Goal: Check status: Check status

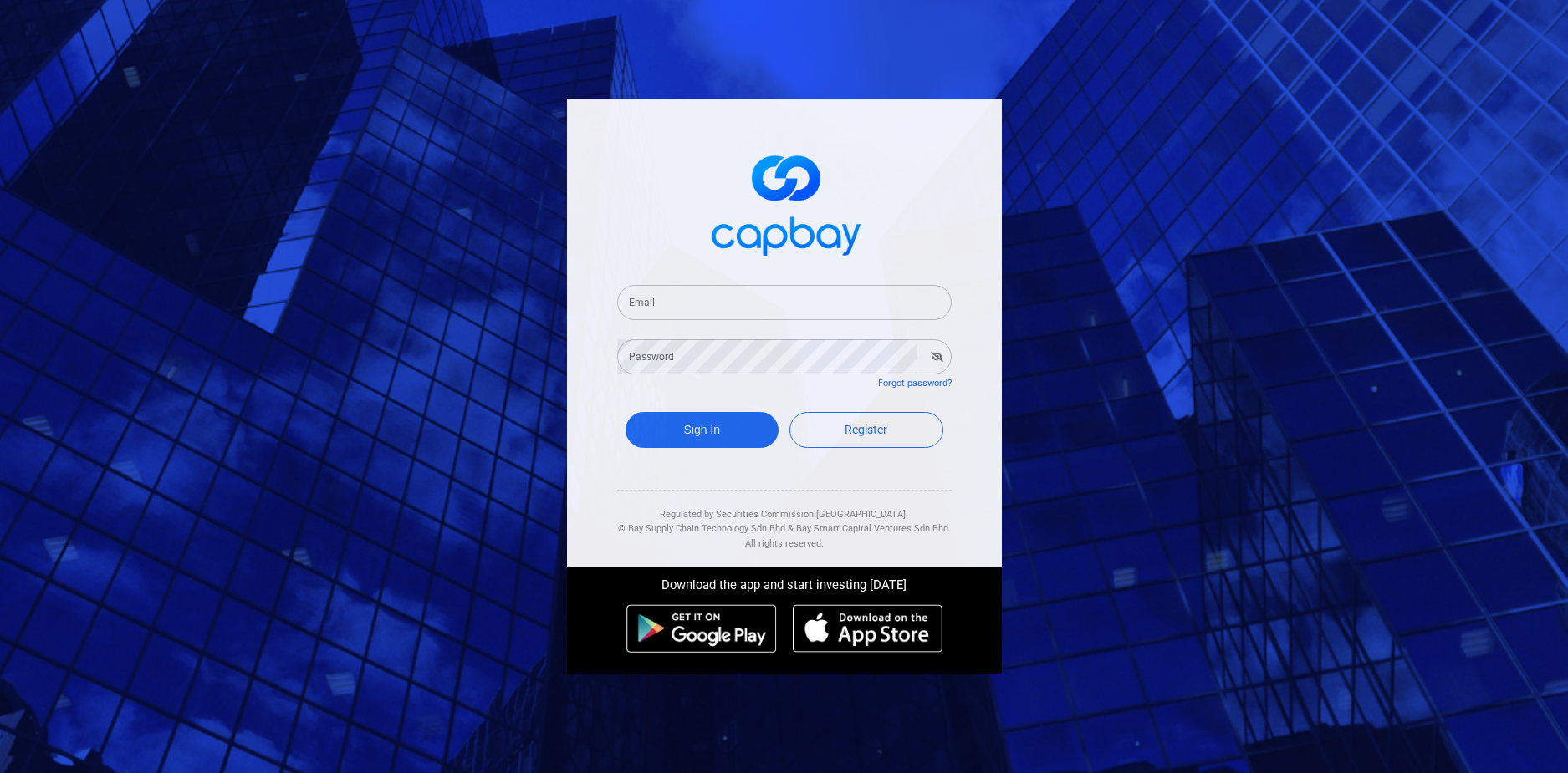
click at [785, 313] on input "Email" at bounding box center [784, 302] width 334 height 35
type input "[EMAIL_ADDRESS][DOMAIN_NAME]"
click at [626, 412] on button "Sign In" at bounding box center [703, 430] width 153 height 36
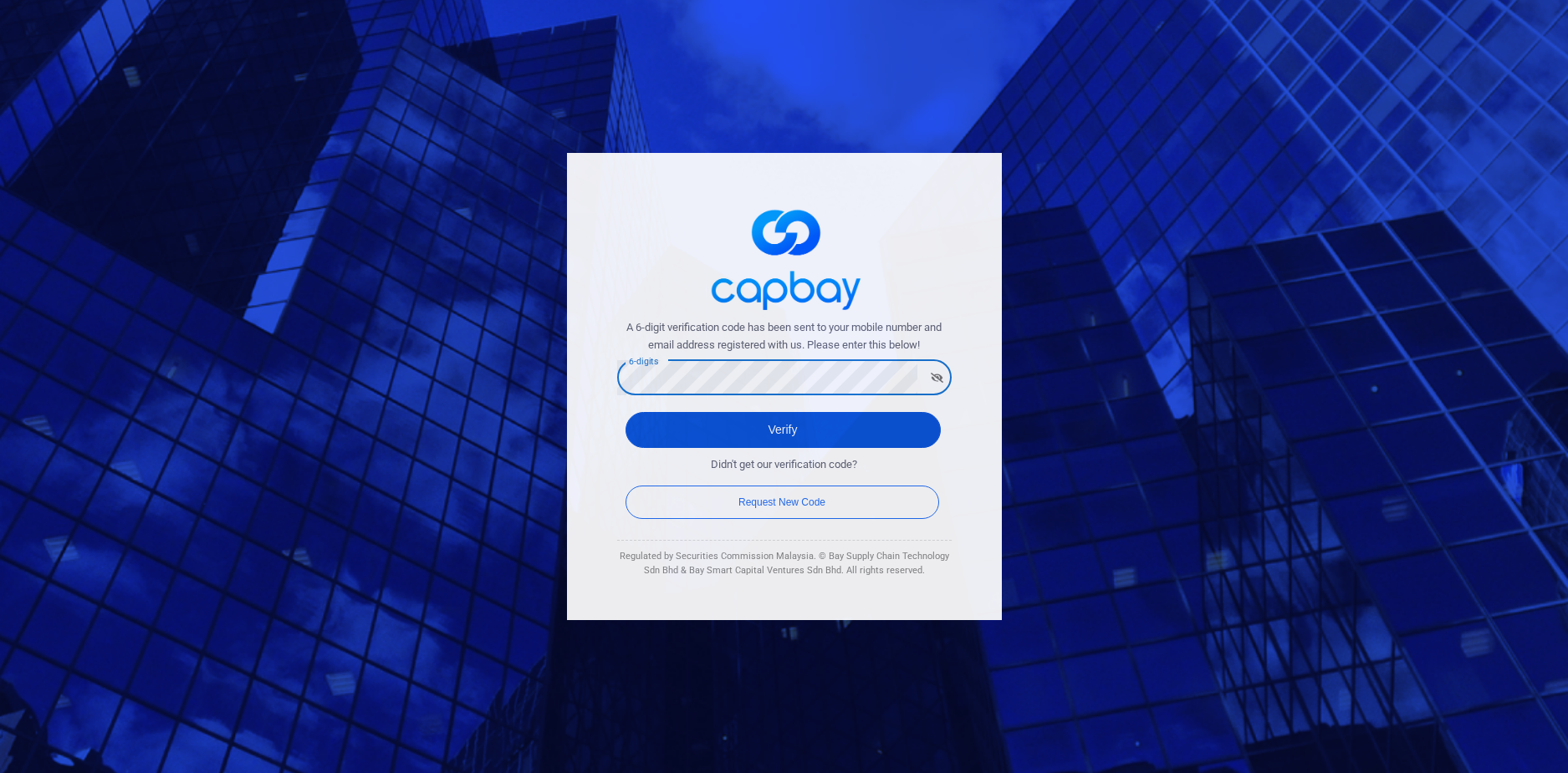
click at [823, 412] on button "Verify" at bounding box center [784, 430] width 315 height 36
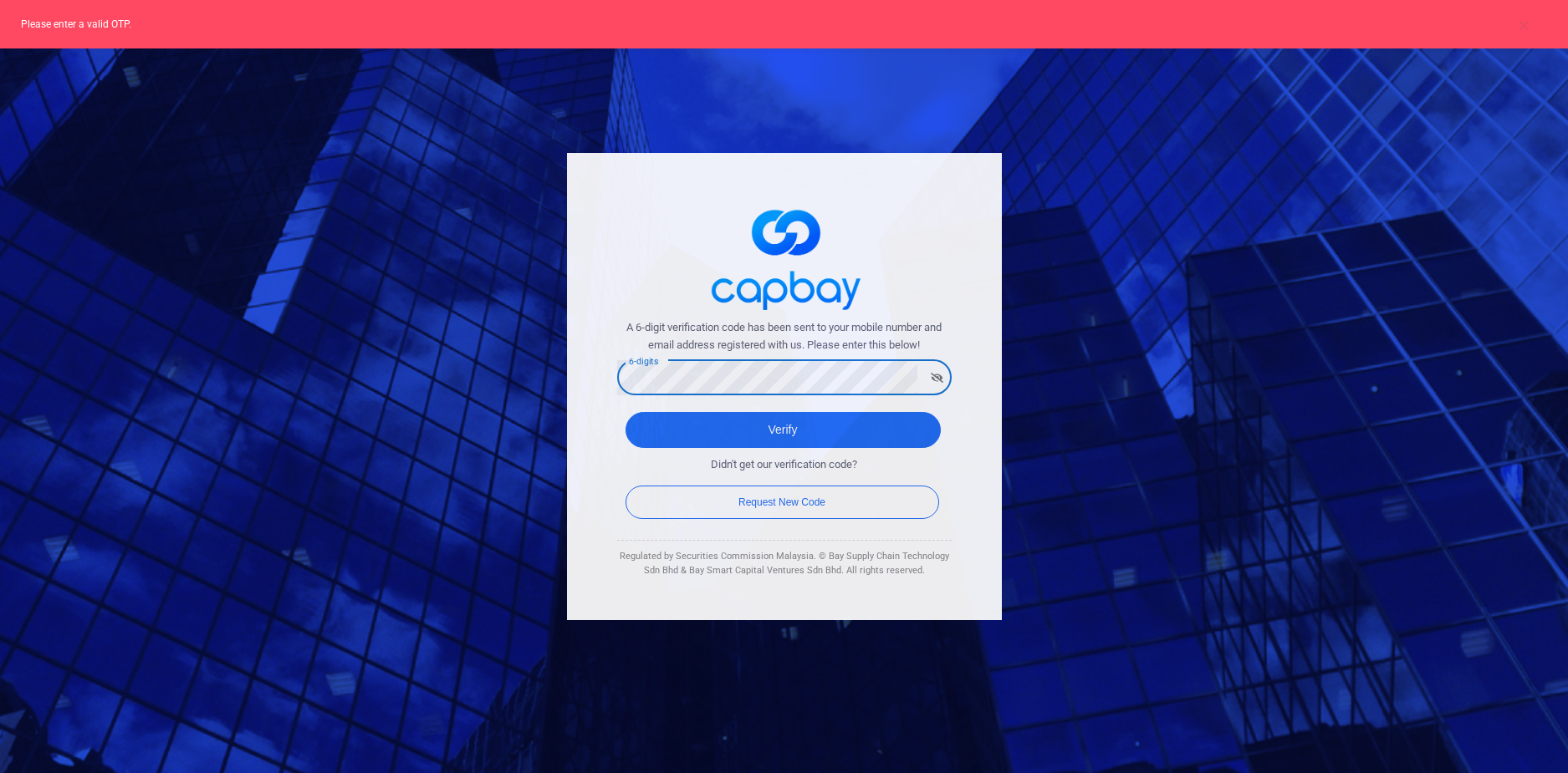
click at [531, 387] on div "A 6-digit verification code has been sent to your mobile number and email addre…" at bounding box center [784, 386] width 1568 height 773
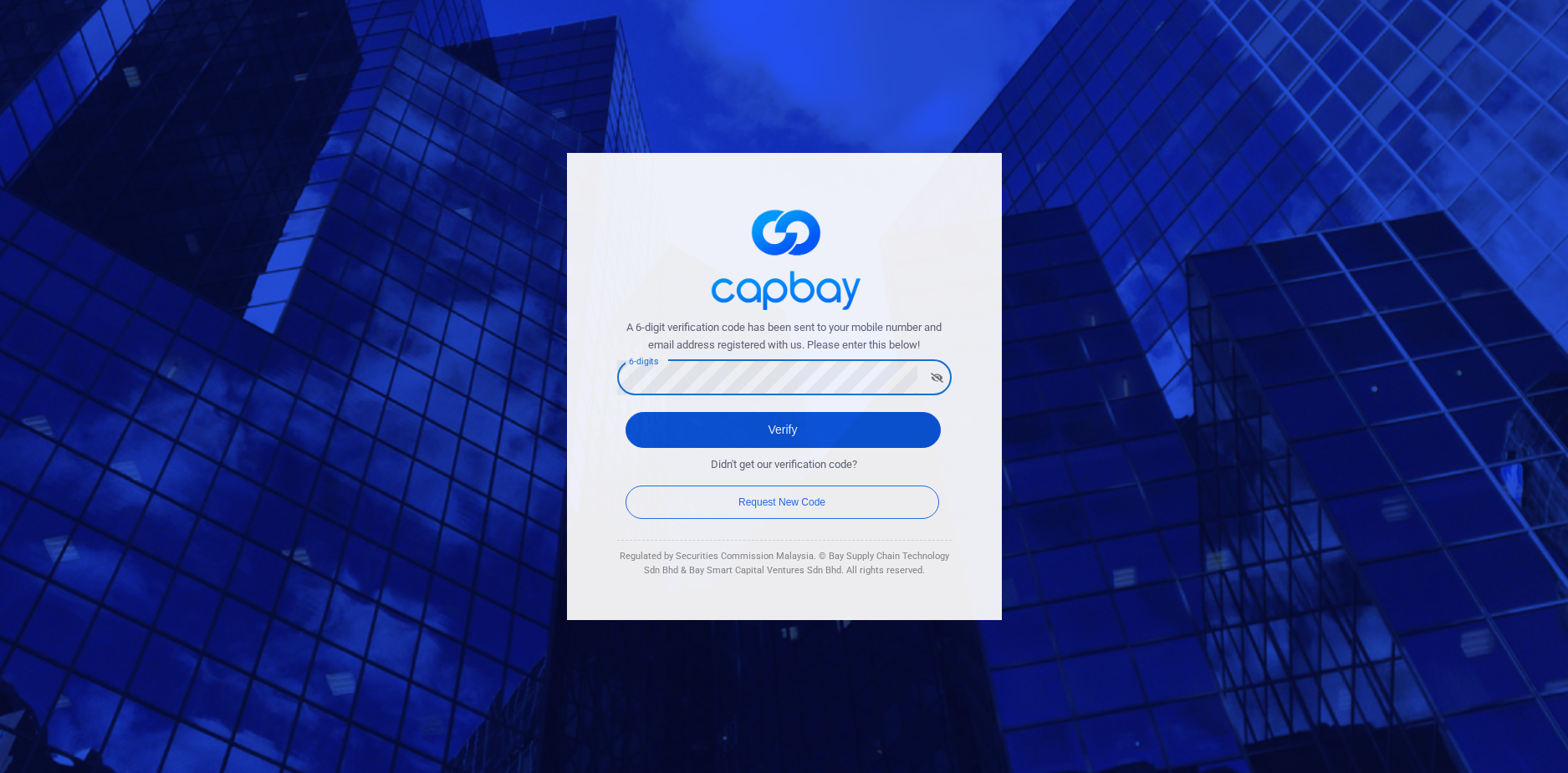
click at [872, 427] on button "Verify" at bounding box center [784, 430] width 315 height 36
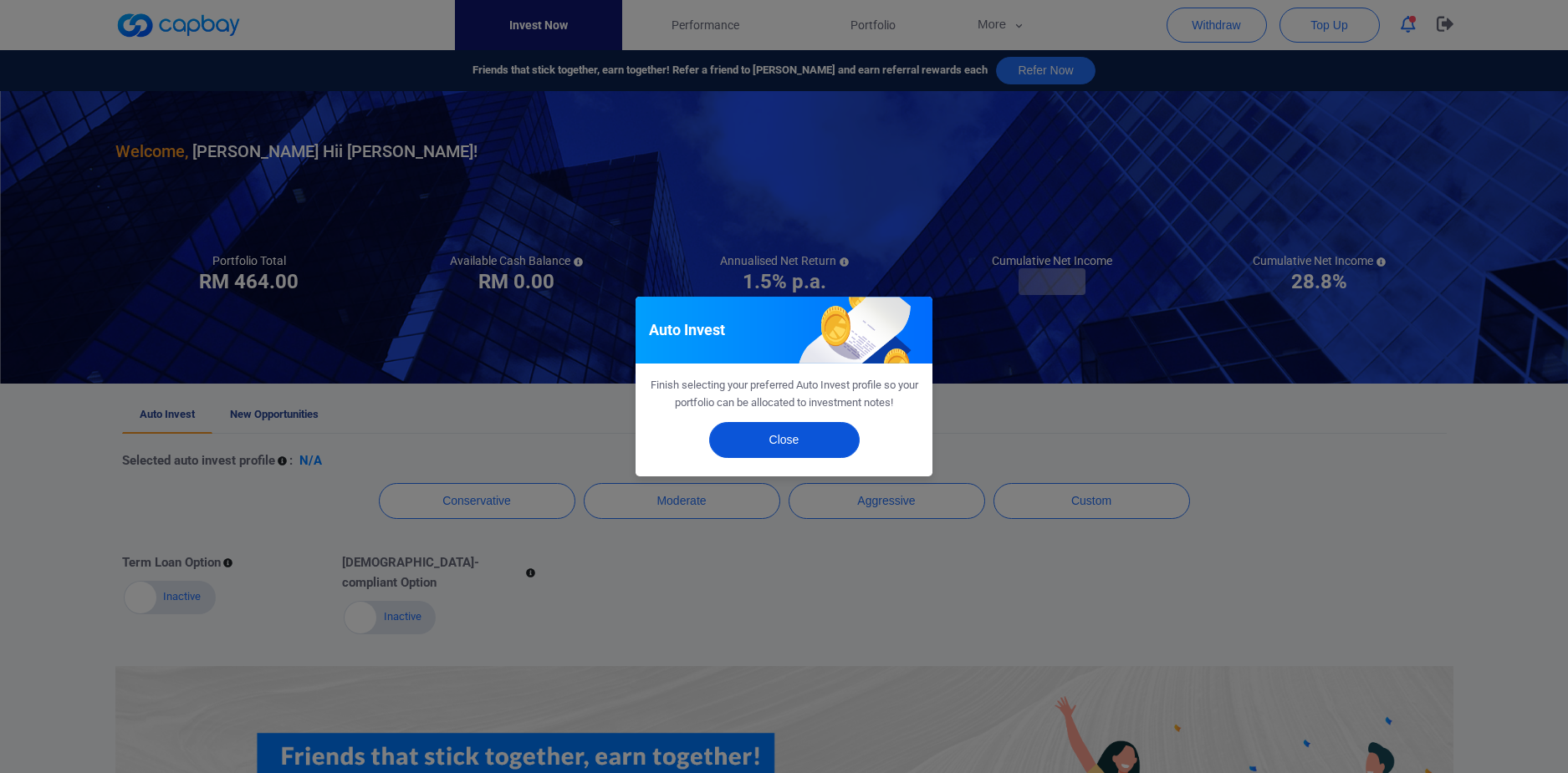
click at [827, 437] on button "Close" at bounding box center [784, 440] width 151 height 36
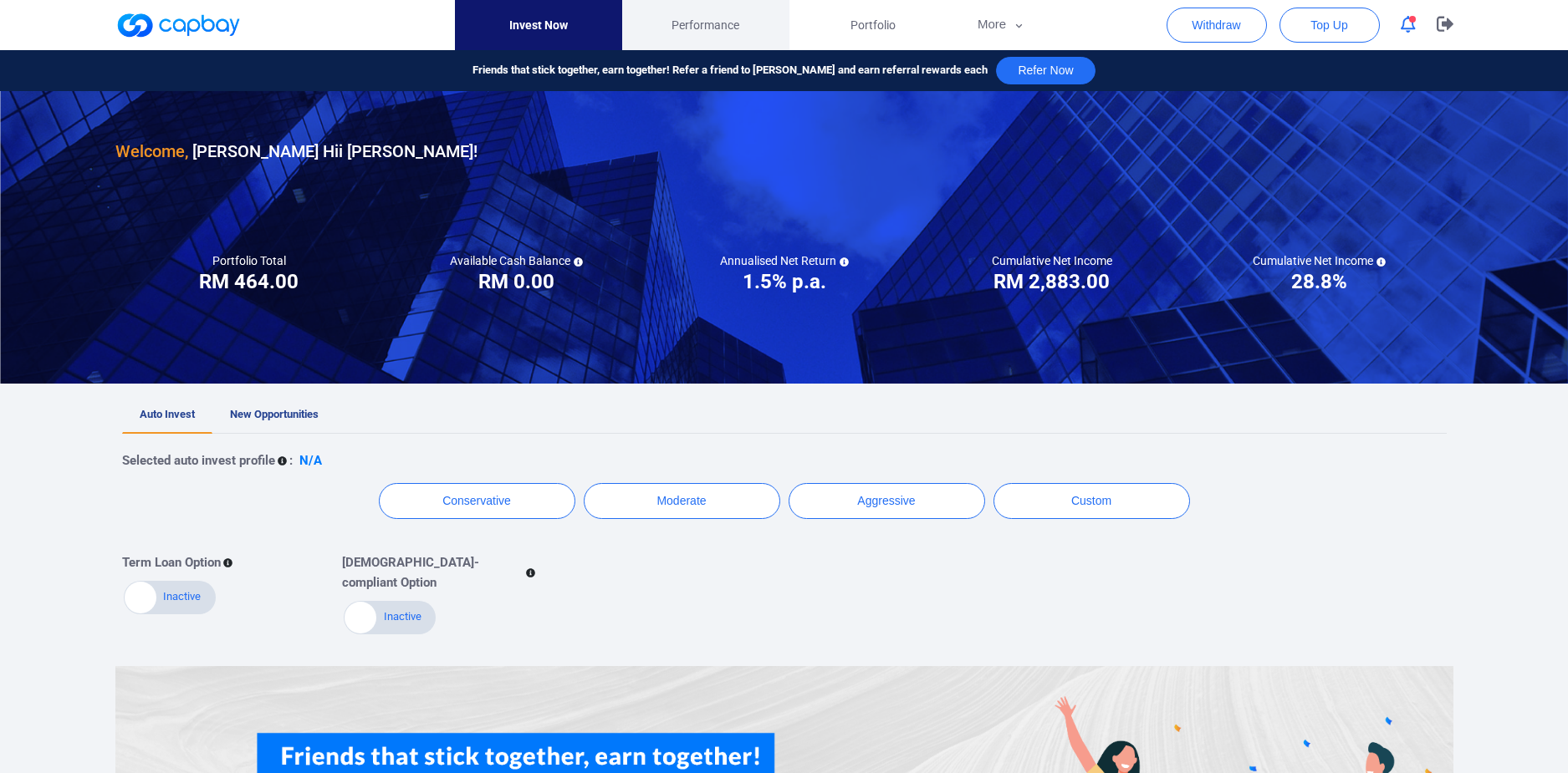
click at [754, 38] on link "Performance" at bounding box center [706, 25] width 167 height 50
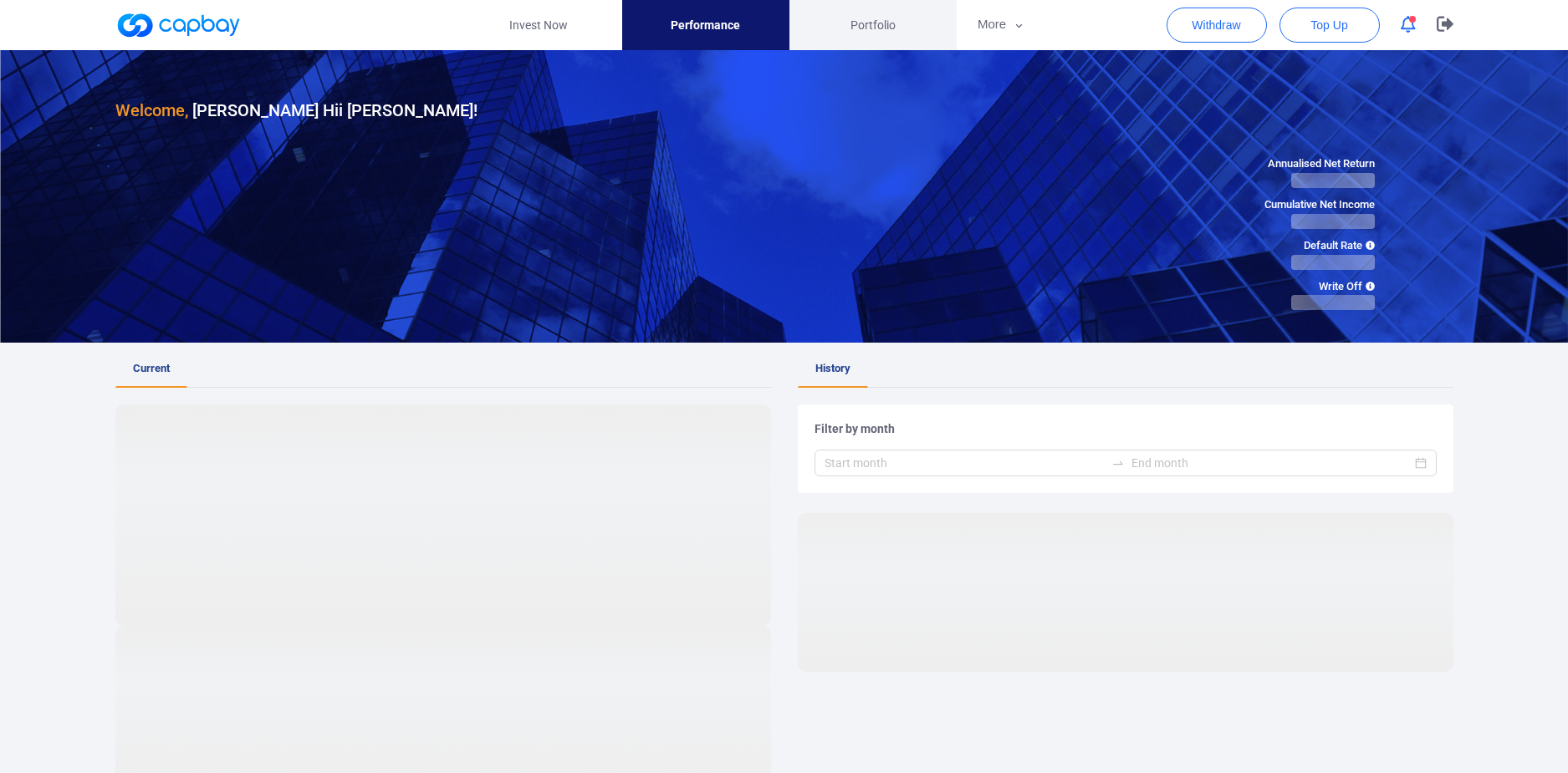
click at [885, 28] on span "Portfolio" at bounding box center [873, 24] width 45 height 18
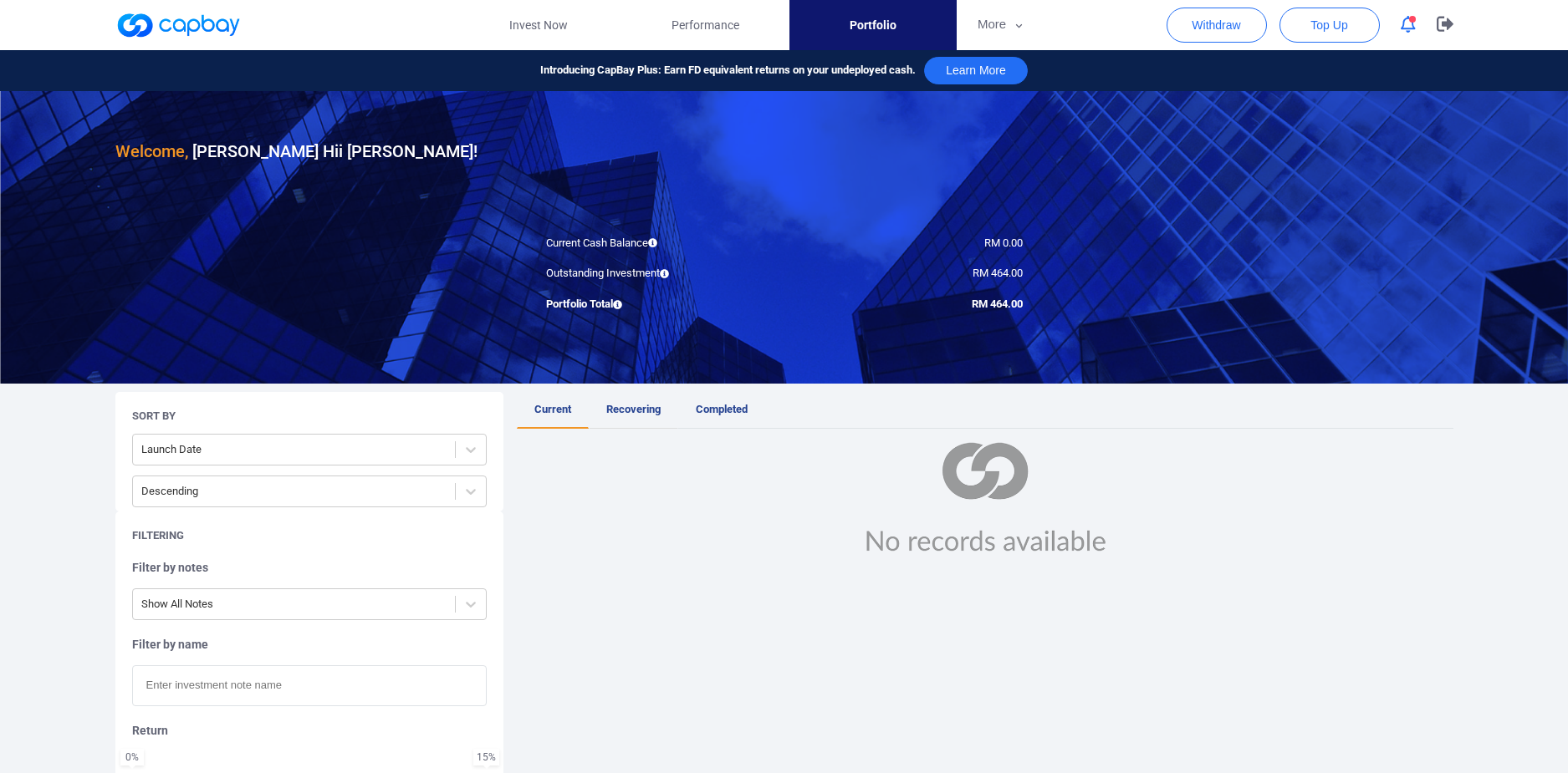
click at [644, 412] on span "Recovering" at bounding box center [633, 409] width 54 height 13
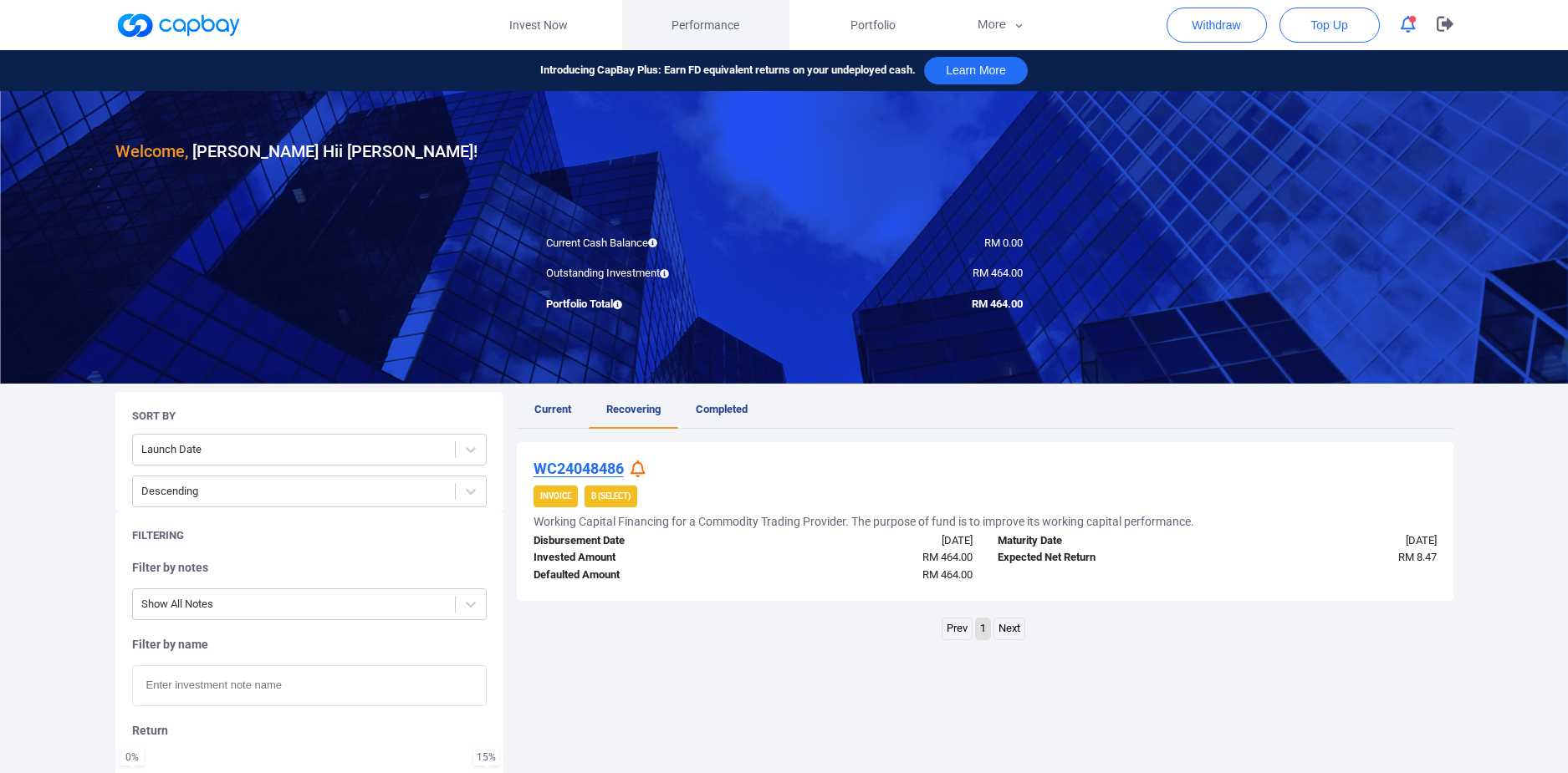
click at [722, 28] on span "Performance" at bounding box center [705, 24] width 68 height 18
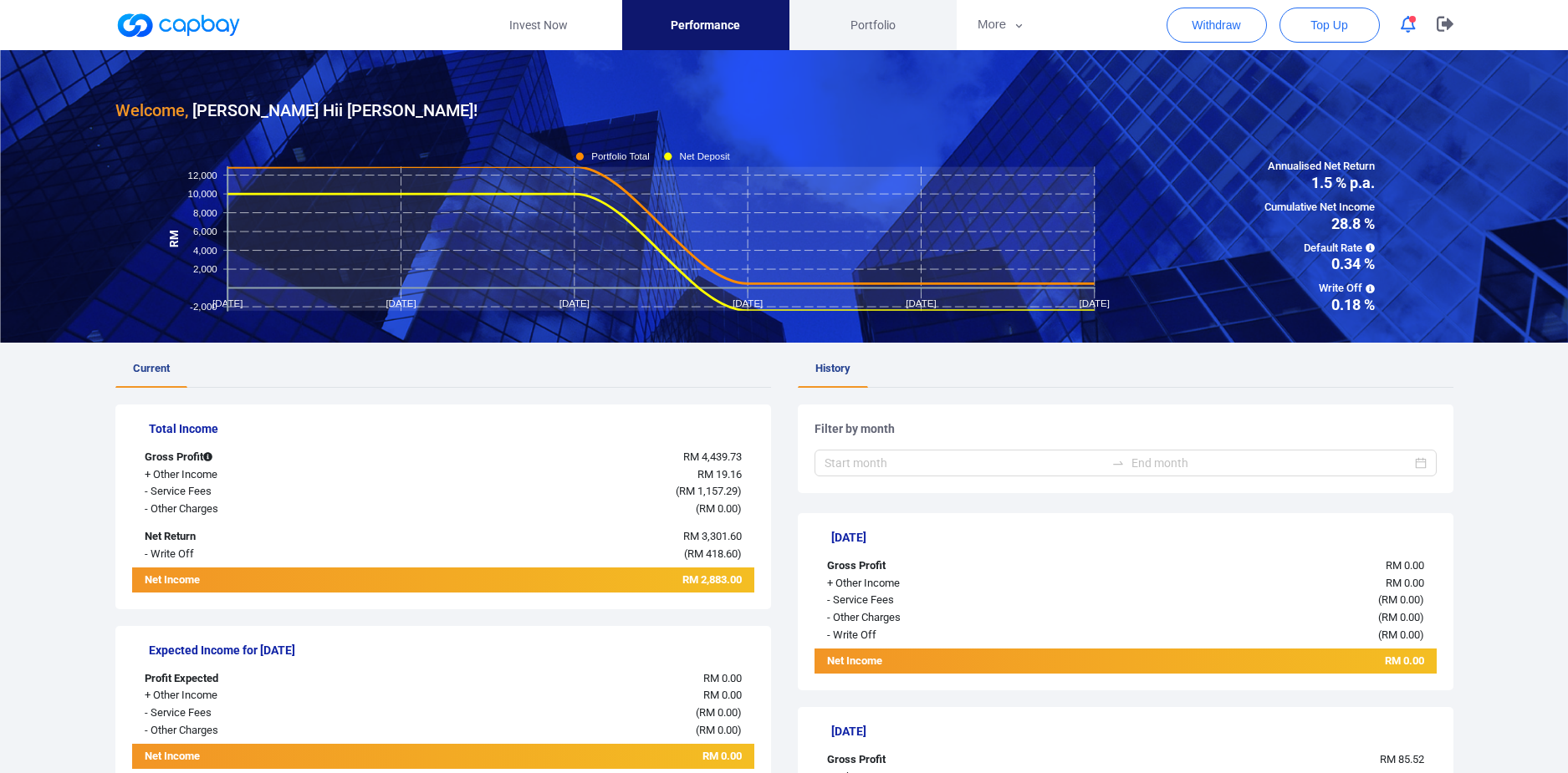
click at [869, 35] on link "Portfolio" at bounding box center [873, 25] width 167 height 50
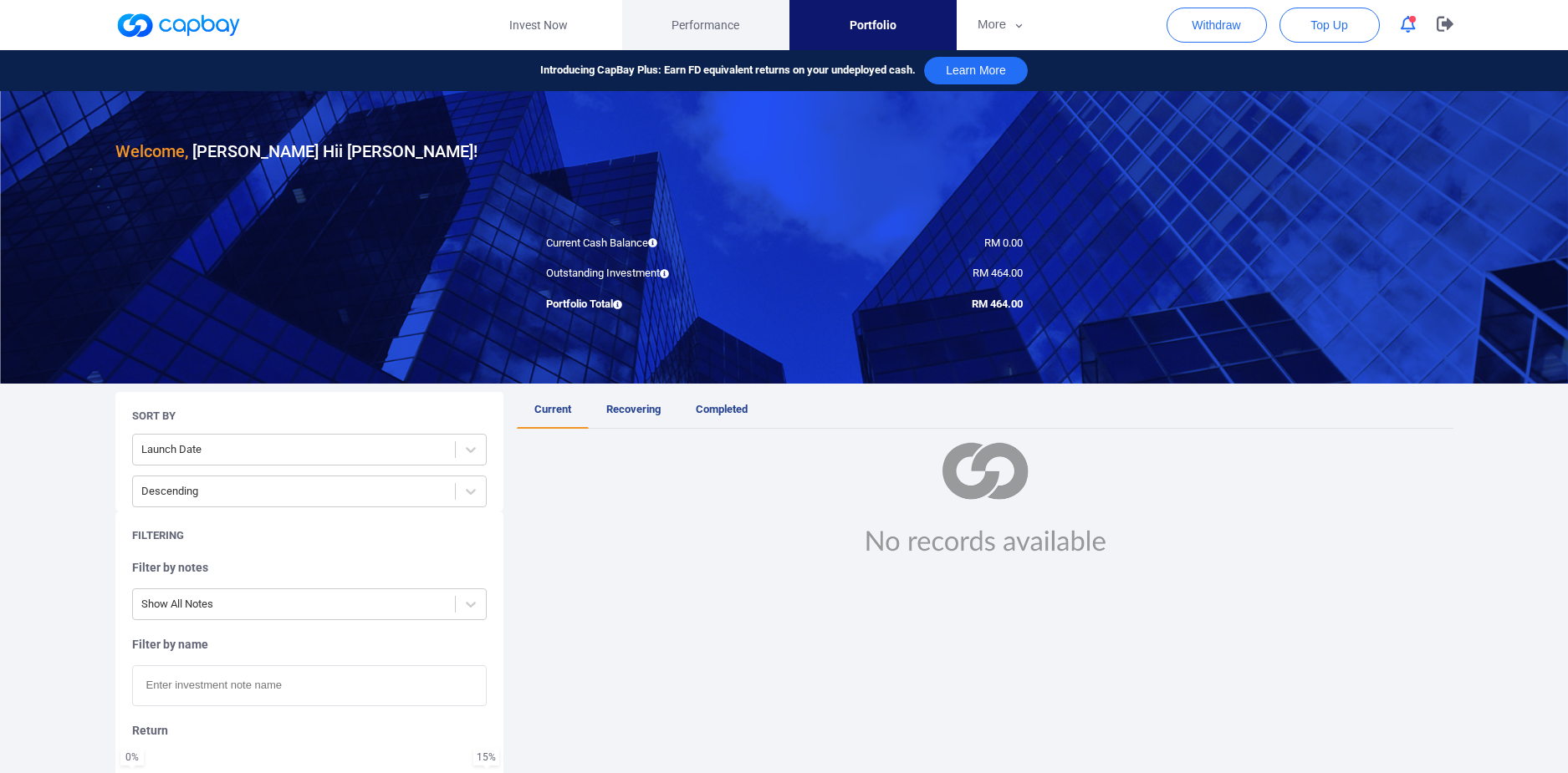
click at [721, 16] on span "Performance" at bounding box center [705, 24] width 68 height 18
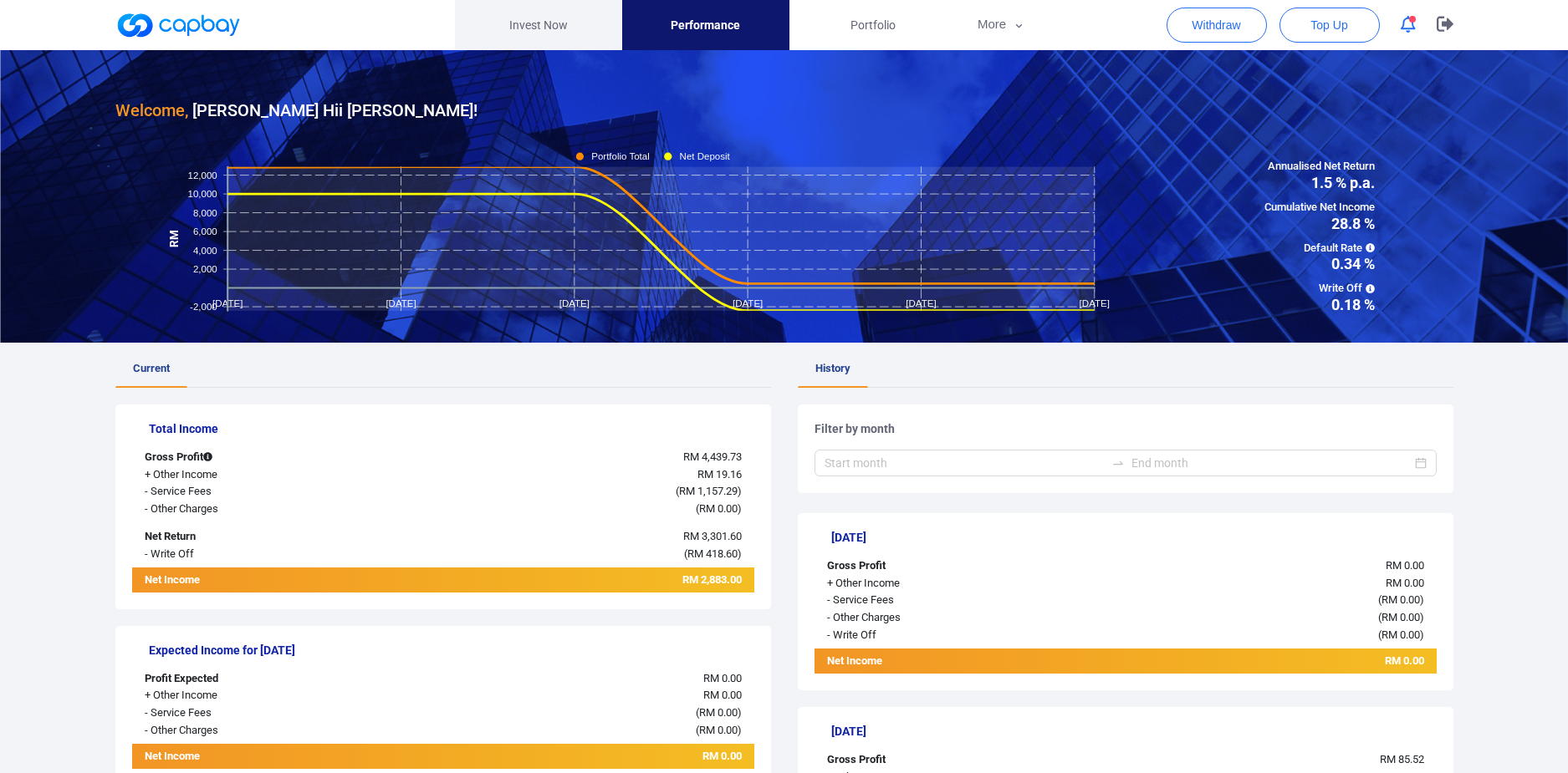
click at [572, 26] on link "Invest Now" at bounding box center [539, 25] width 167 height 50
